Goal: Information Seeking & Learning: Learn about a topic

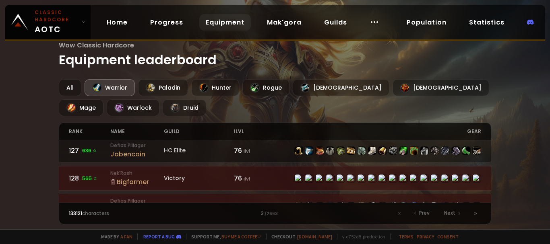
scroll to position [706, 0]
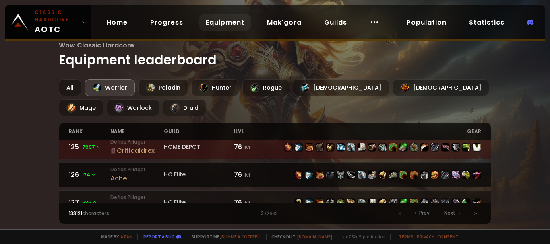
click at [128, 166] on small "Defias Pillager" at bounding box center [137, 169] width 54 height 7
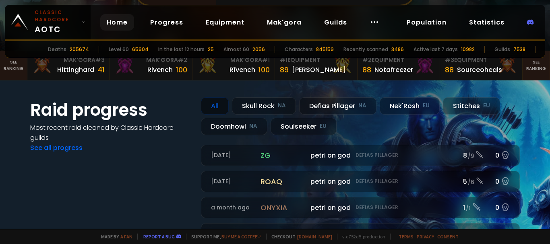
scroll to position [121, 0]
click at [249, 128] on small "NA" at bounding box center [253, 126] width 8 height 8
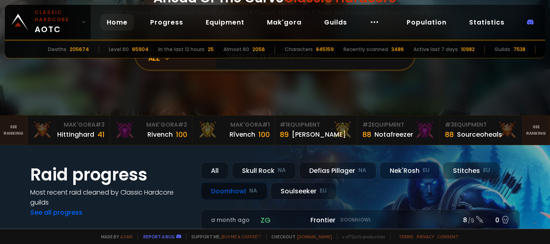
scroll to position [43, 0]
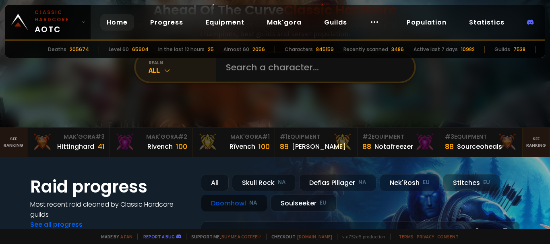
click at [171, 75] on div "All" at bounding box center [183, 70] width 68 height 9
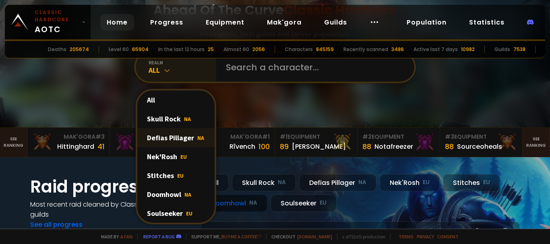
click at [191, 139] on div "Defias Pillager NA" at bounding box center [175, 137] width 77 height 19
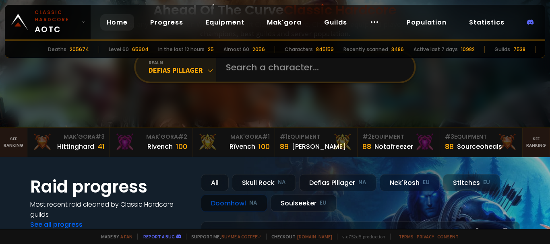
click at [190, 72] on div "Defias Pillager" at bounding box center [183, 70] width 68 height 9
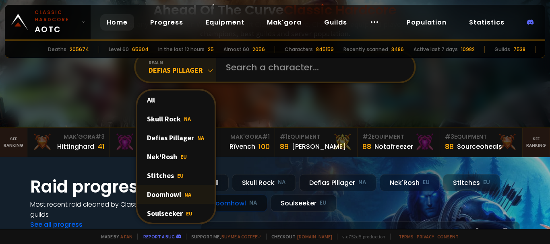
click at [180, 193] on div "Doomhowl NA" at bounding box center [175, 194] width 77 height 19
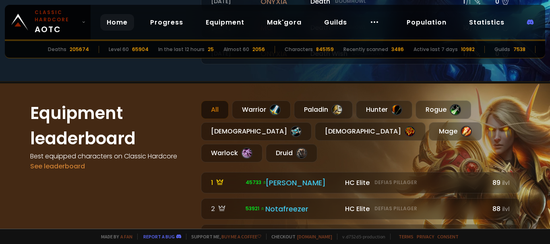
scroll to position [366, 0]
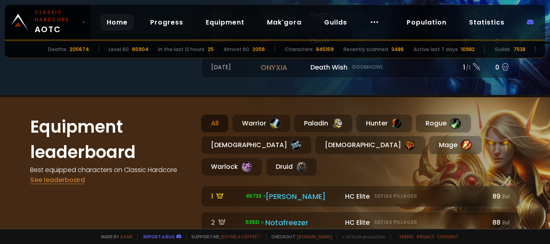
click at [71, 177] on link "See leaderboard" at bounding box center [57, 180] width 55 height 9
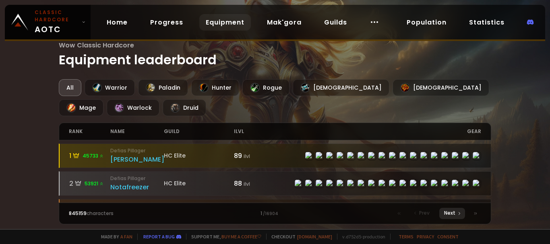
click at [453, 215] on span "Next" at bounding box center [449, 213] width 11 height 7
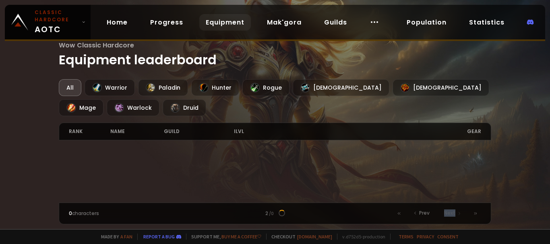
click at [453, 215] on span "Next" at bounding box center [449, 213] width 11 height 7
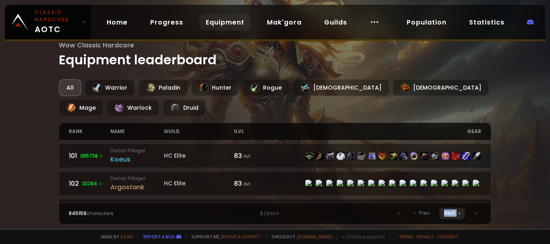
click at [451, 213] on span "Next" at bounding box center [449, 213] width 11 height 7
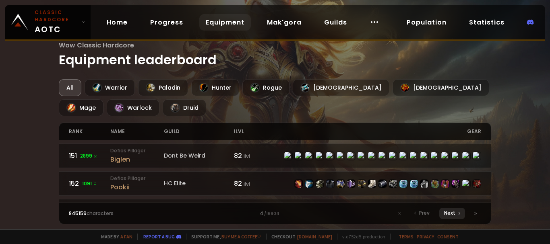
click at [451, 213] on span "Next" at bounding box center [449, 213] width 11 height 7
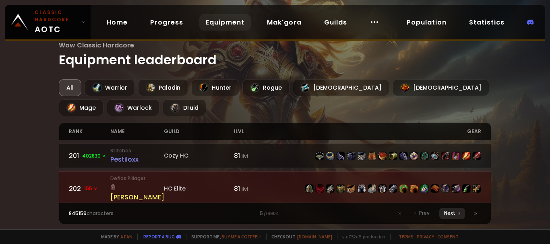
click at [451, 213] on span "Next" at bounding box center [449, 213] width 11 height 7
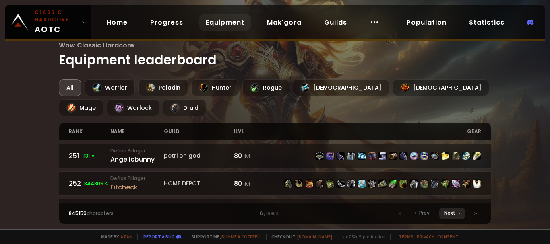
click at [451, 213] on span "Next" at bounding box center [449, 213] width 11 height 7
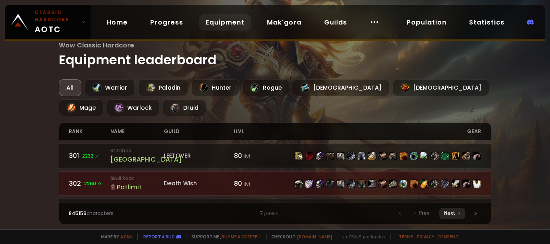
click at [451, 213] on span "Next" at bounding box center [449, 213] width 11 height 7
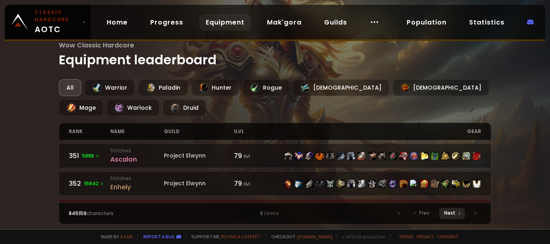
click at [451, 213] on span "Next" at bounding box center [449, 213] width 11 height 7
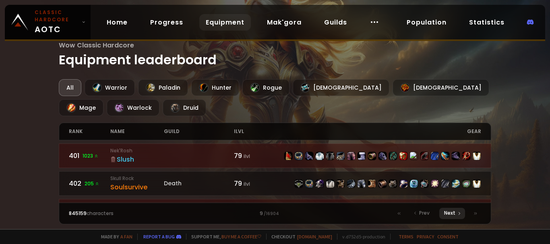
click at [451, 213] on span "Next" at bounding box center [449, 213] width 11 height 7
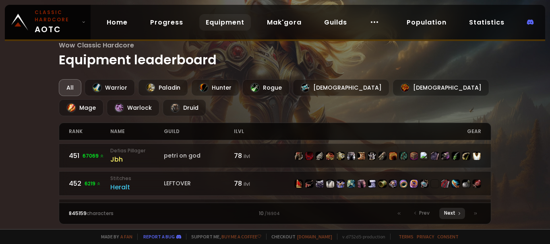
click at [451, 213] on span "Next" at bounding box center [449, 213] width 11 height 7
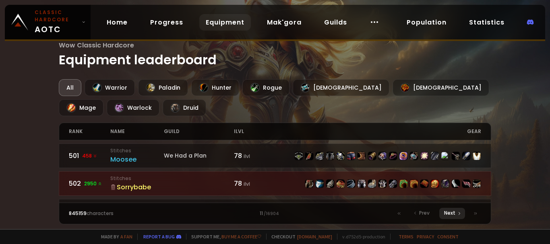
click at [451, 213] on span "Next" at bounding box center [449, 213] width 11 height 7
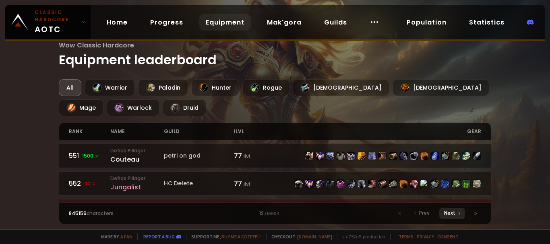
click at [451, 213] on span "Next" at bounding box center [449, 213] width 11 height 7
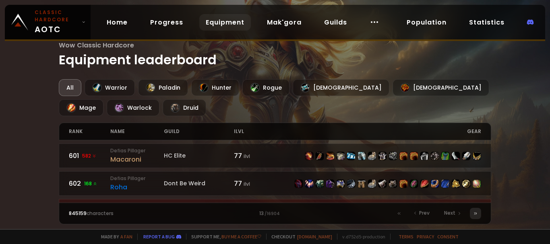
click at [471, 215] on div at bounding box center [475, 213] width 11 height 11
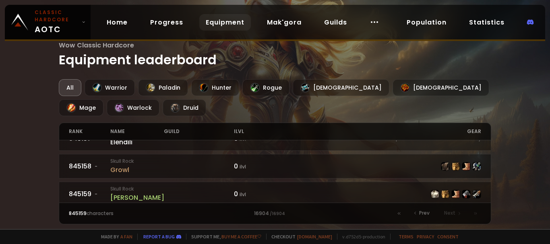
scroll to position [191, 0]
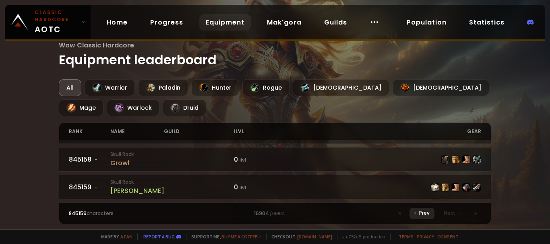
click at [417, 215] on icon at bounding box center [415, 213] width 5 height 5
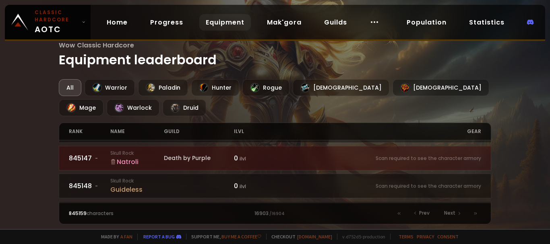
scroll to position [1330, 0]
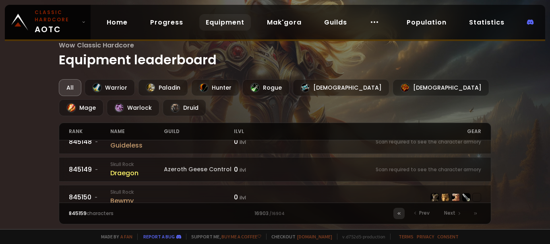
click at [402, 211] on div at bounding box center [398, 213] width 11 height 11
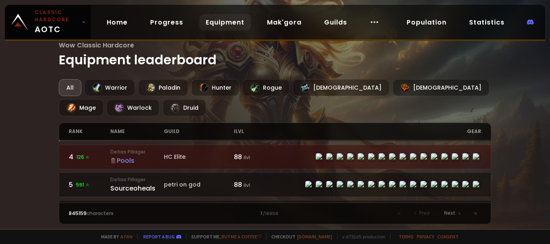
scroll to position [201, 0]
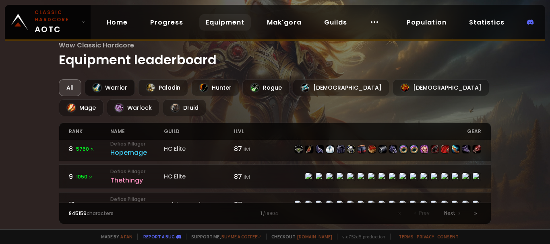
click at [113, 89] on div "Warrior" at bounding box center [110, 87] width 50 height 17
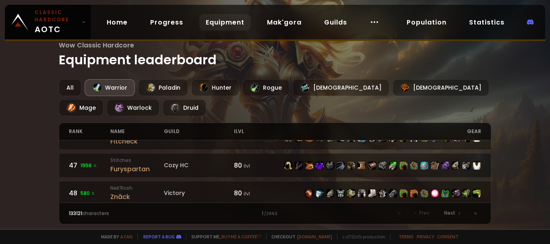
scroll to position [1330, 0]
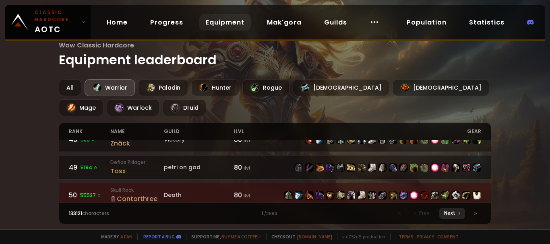
click at [451, 211] on span "Next" at bounding box center [449, 213] width 11 height 7
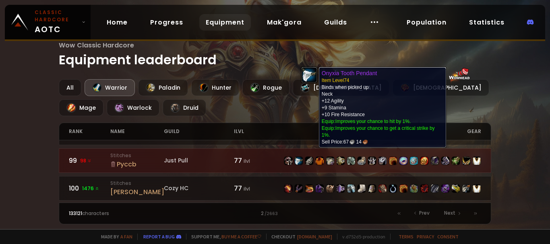
scroll to position [1330, 0]
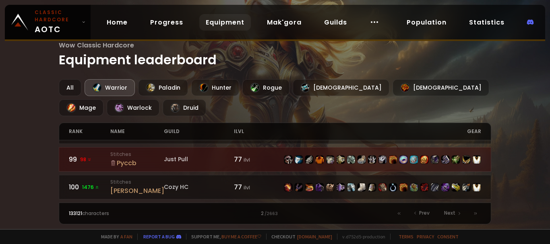
click at [0, 118] on div "Wow Classic Hardcore Equipment leaderboard All Warrior Paladin Hunter Rogue Pri…" at bounding box center [275, 115] width 550 height 230
click at [459, 213] on icon at bounding box center [459, 214] width 1 height 2
